Goal: Task Accomplishment & Management: Complete application form

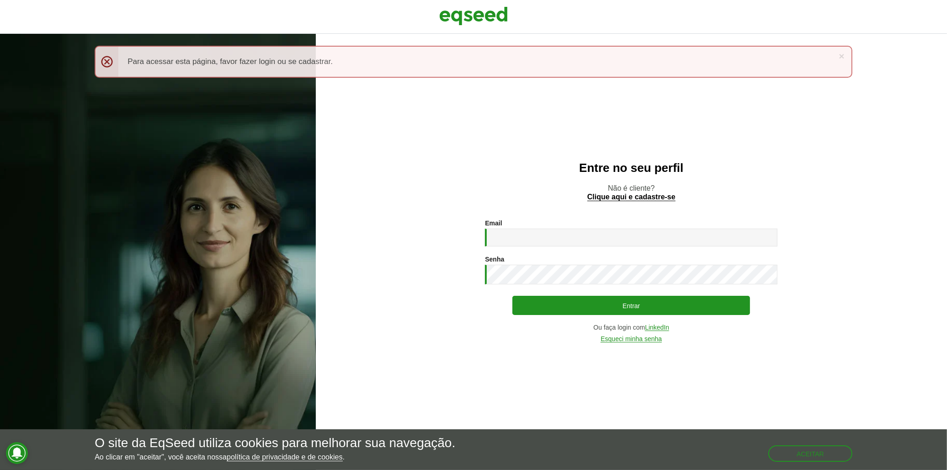
click at [621, 252] on div "Email * Digite seu endereço de e-mail. Senha * Digite a senha que será usada em…" at bounding box center [631, 280] width 292 height 122
click at [623, 248] on div "Email * Digite seu endereço de e-mail. Senha * Digite a senha que será usada em…" at bounding box center [631, 280] width 292 height 122
click at [627, 241] on input "Email *" at bounding box center [631, 237] width 292 height 18
type input "**********"
click at [636, 196] on link "Clique aqui e cadastre-se" at bounding box center [631, 197] width 88 height 8
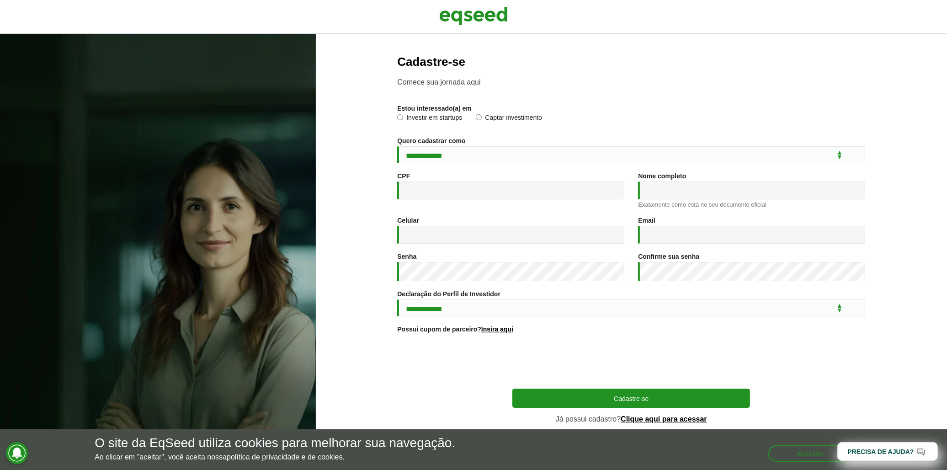
click at [514, 207] on div "CPF *" at bounding box center [510, 190] width 241 height 36
